Goal: Transaction & Acquisition: Purchase product/service

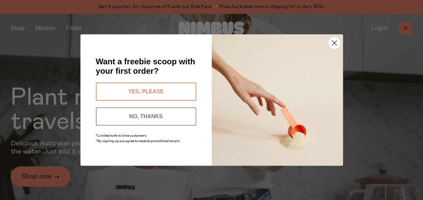
click at [162, 117] on button "NO, THANKS" at bounding box center [146, 116] width 100 height 18
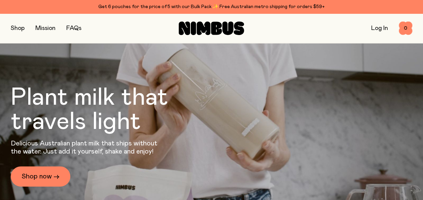
click at [14, 27] on button "button" at bounding box center [18, 28] width 14 height 9
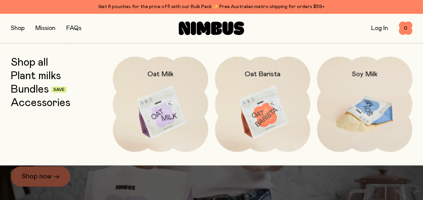
click at [369, 100] on img at bounding box center [364, 113] width 95 height 112
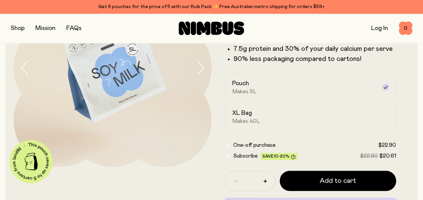
scroll to position [93, 0]
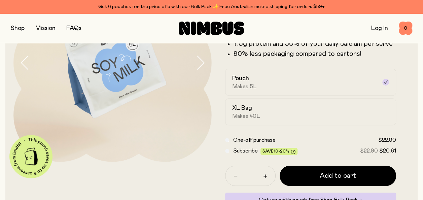
click at [22, 30] on button "button" at bounding box center [18, 28] width 14 height 9
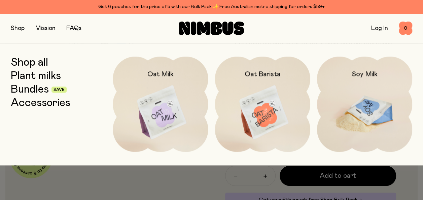
click at [353, 96] on img at bounding box center [364, 113] width 95 height 112
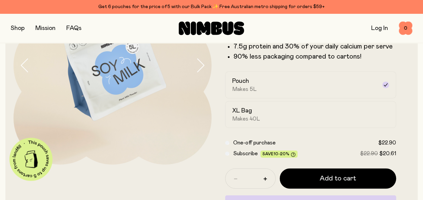
scroll to position [88, 0]
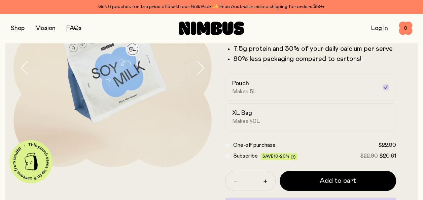
click at [313, 168] on form "Soy Milk A smooth and creamy blend made with all-natural, protein-packed soy be…" at bounding box center [311, 98] width 198 height 259
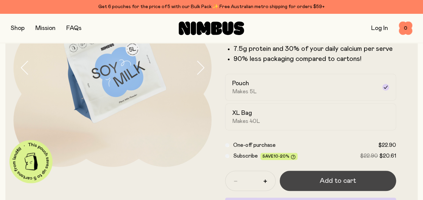
click at [313, 174] on button "Add to cart" at bounding box center [338, 181] width 117 height 20
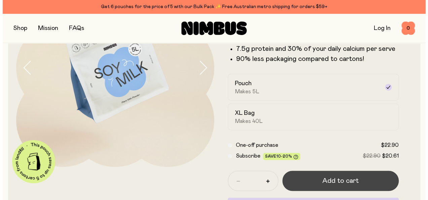
scroll to position [0, 0]
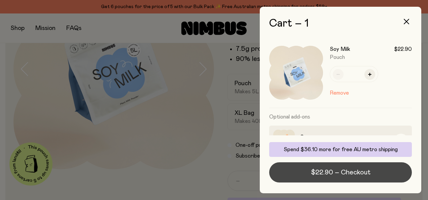
click at [335, 174] on span "$22.90 – Checkout" at bounding box center [341, 172] width 60 height 9
